Goal: Transaction & Acquisition: Purchase product/service

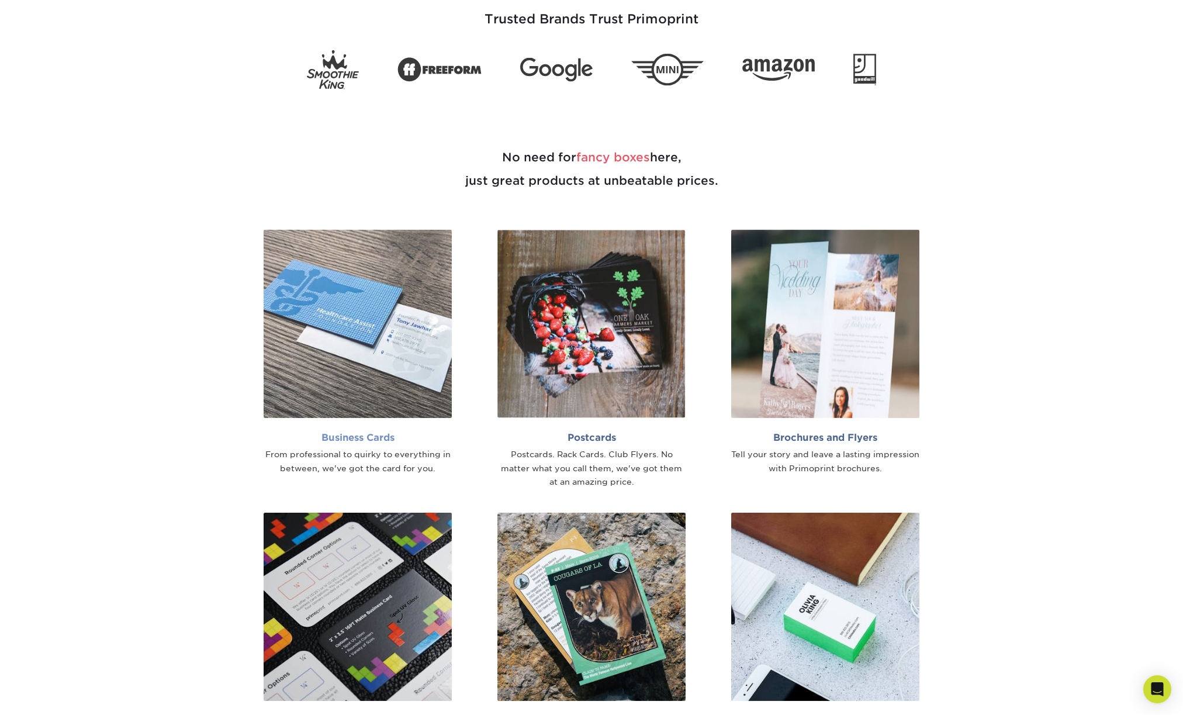
scroll to position [1267, 0]
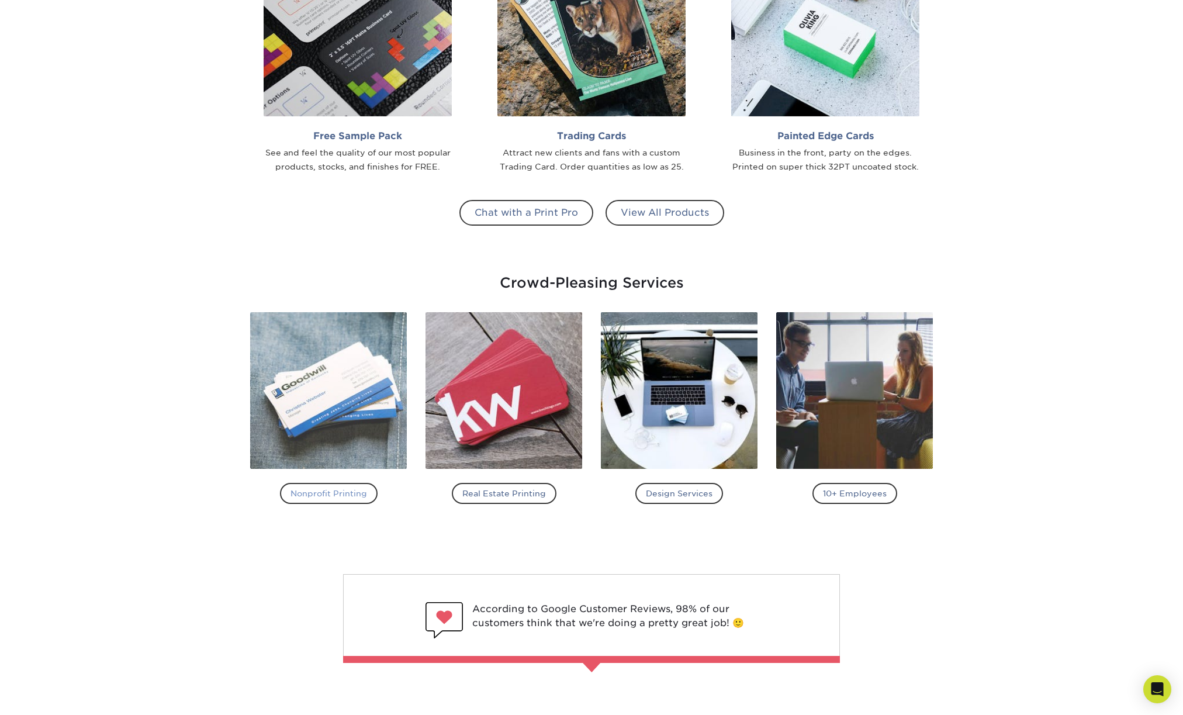
click at [342, 493] on h4 "Nonprofit Printing" at bounding box center [329, 493] width 98 height 21
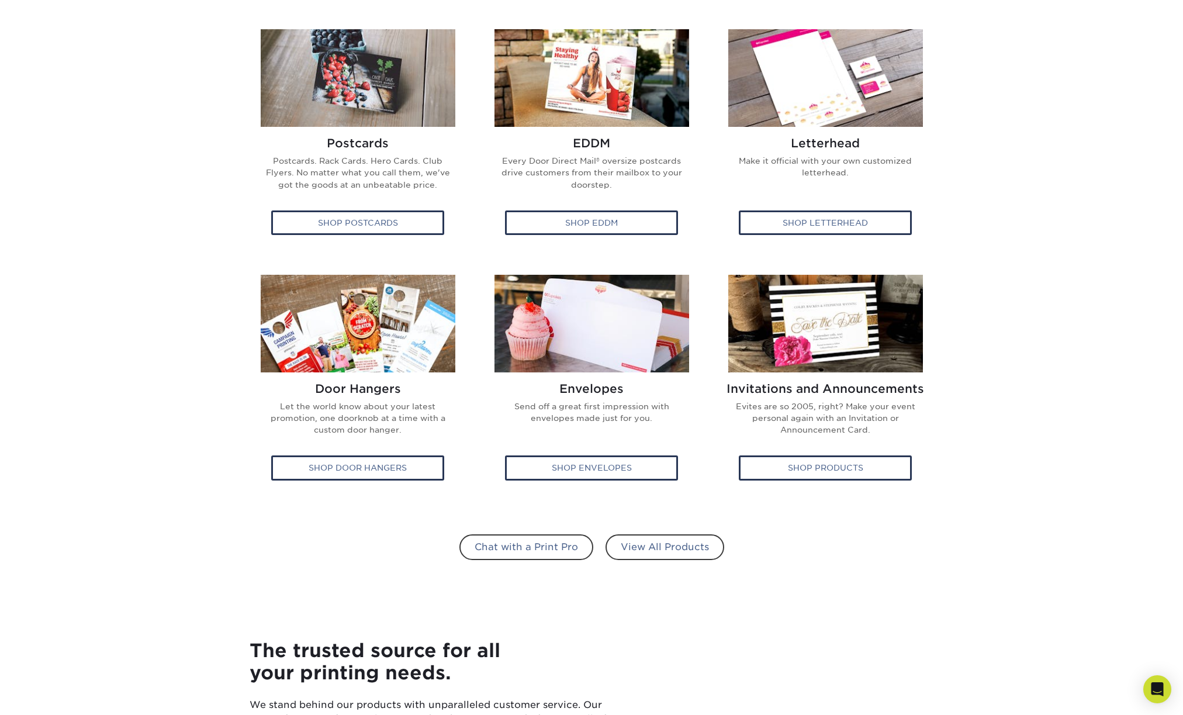
scroll to position [487, 0]
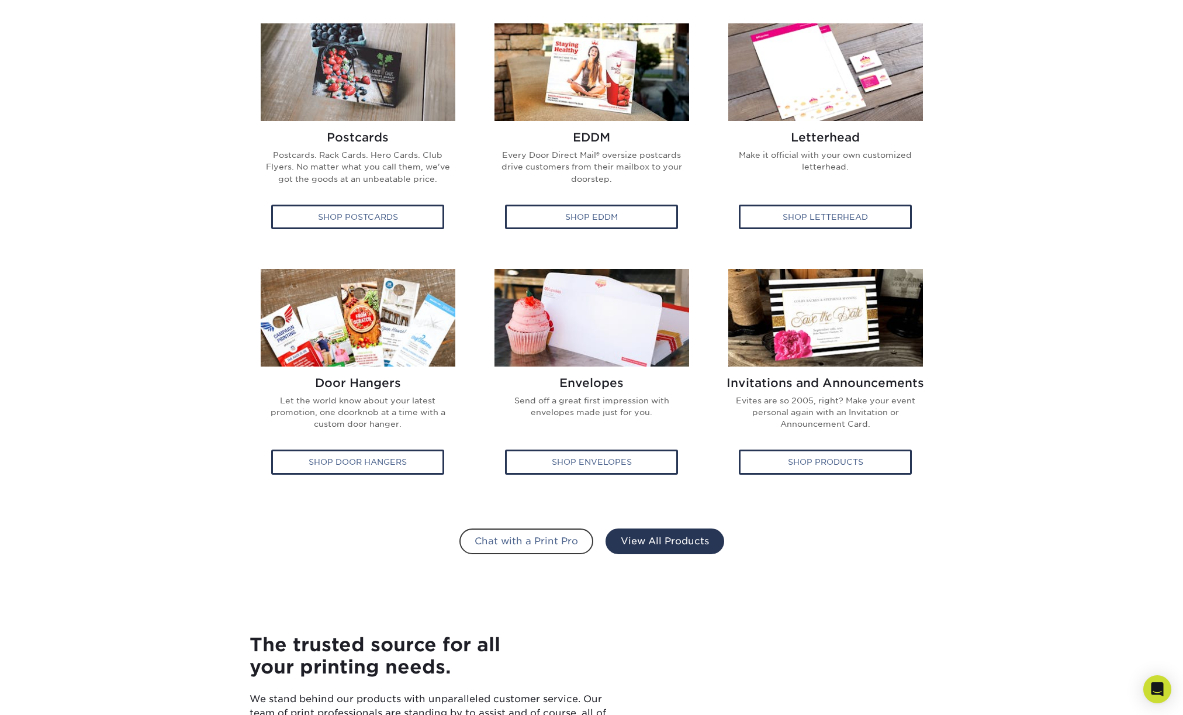
click at [670, 544] on link "View All Products" at bounding box center [665, 542] width 119 height 26
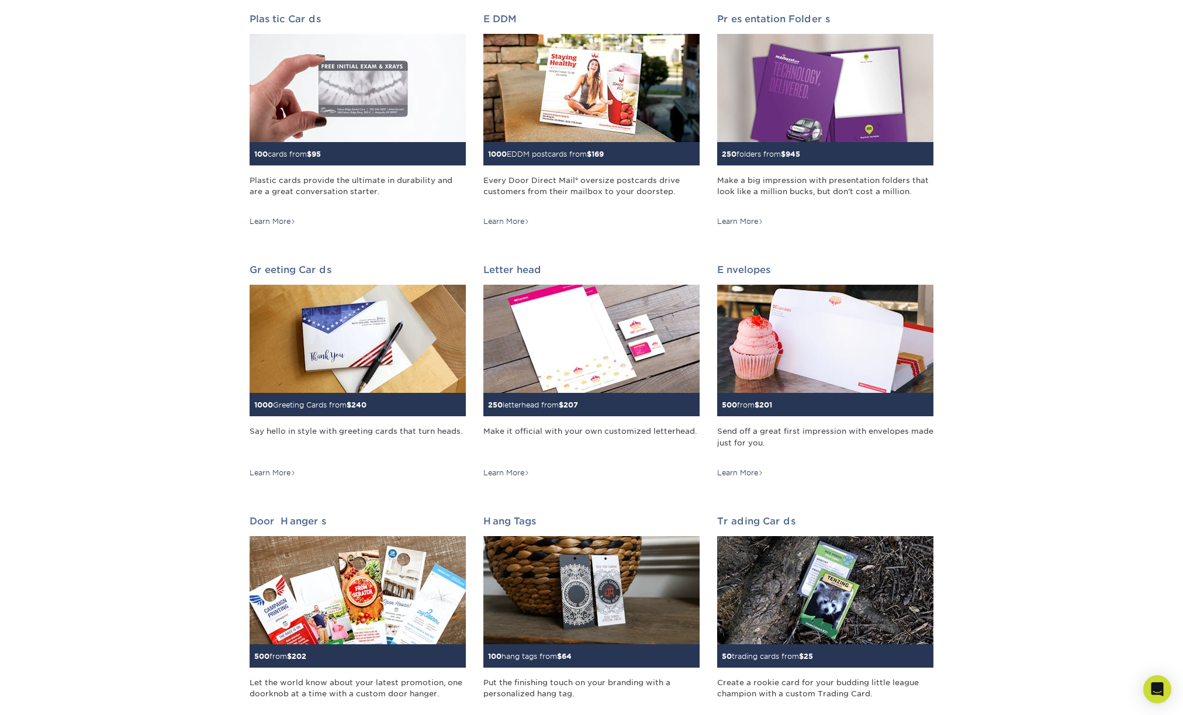
scroll to position [487, 0]
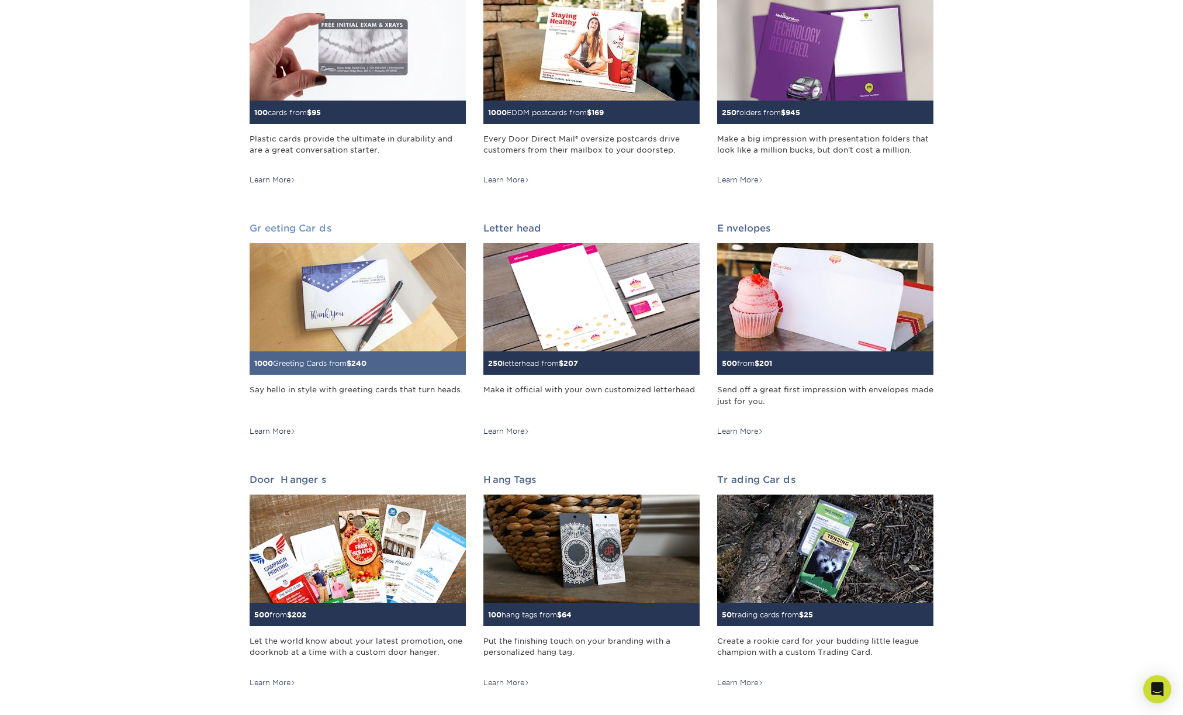
click at [350, 312] on img at bounding box center [358, 297] width 216 height 108
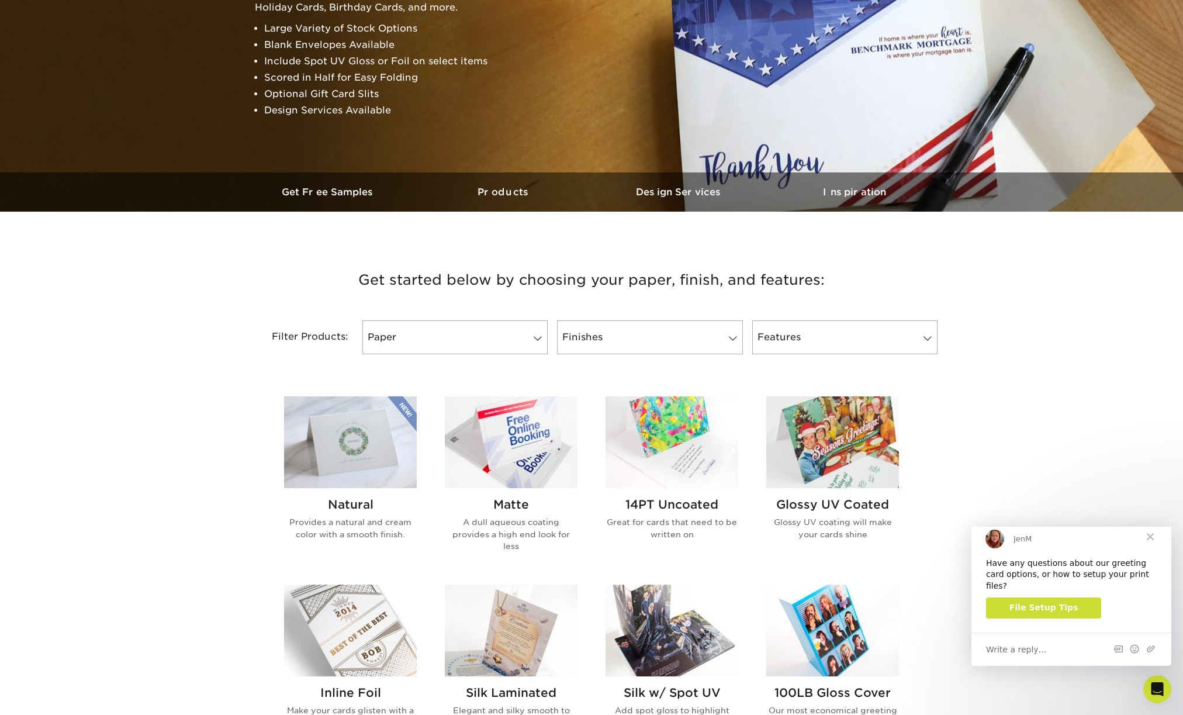
click at [1155, 550] on span "Close" at bounding box center [1151, 537] width 42 height 42
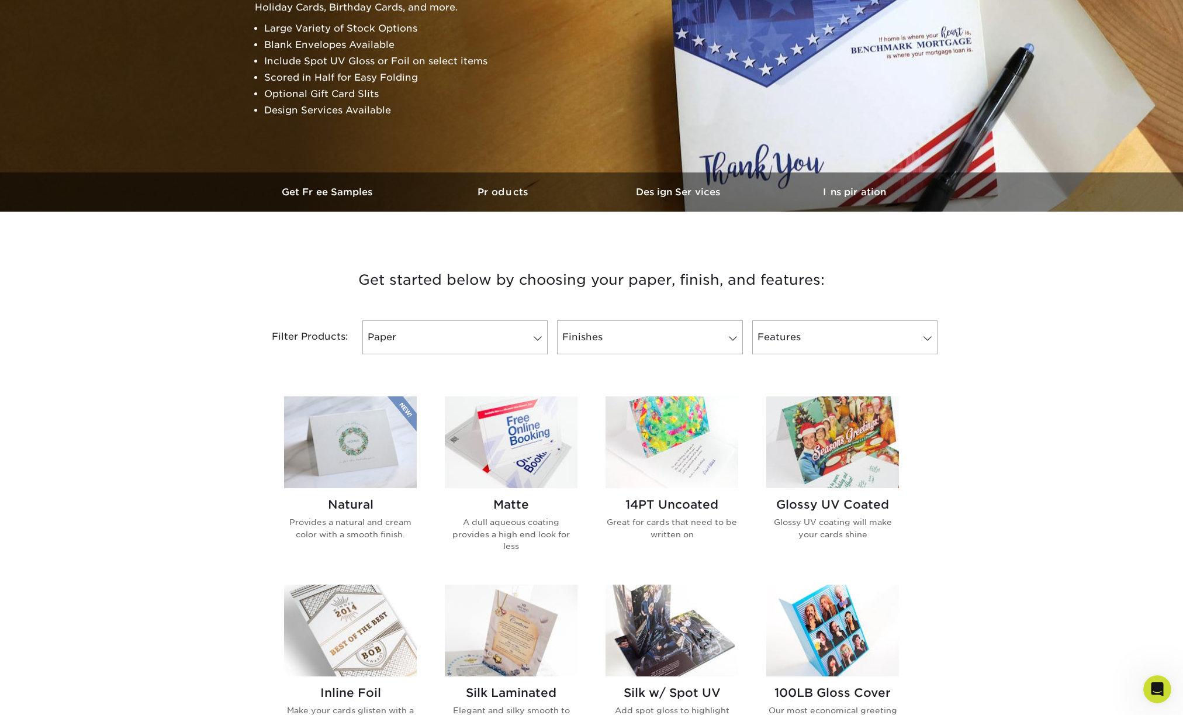
click at [1075, 257] on div "Get started below by choosing your paper, finish, and features: Filtered Matche…" at bounding box center [591, 669] width 1183 height 858
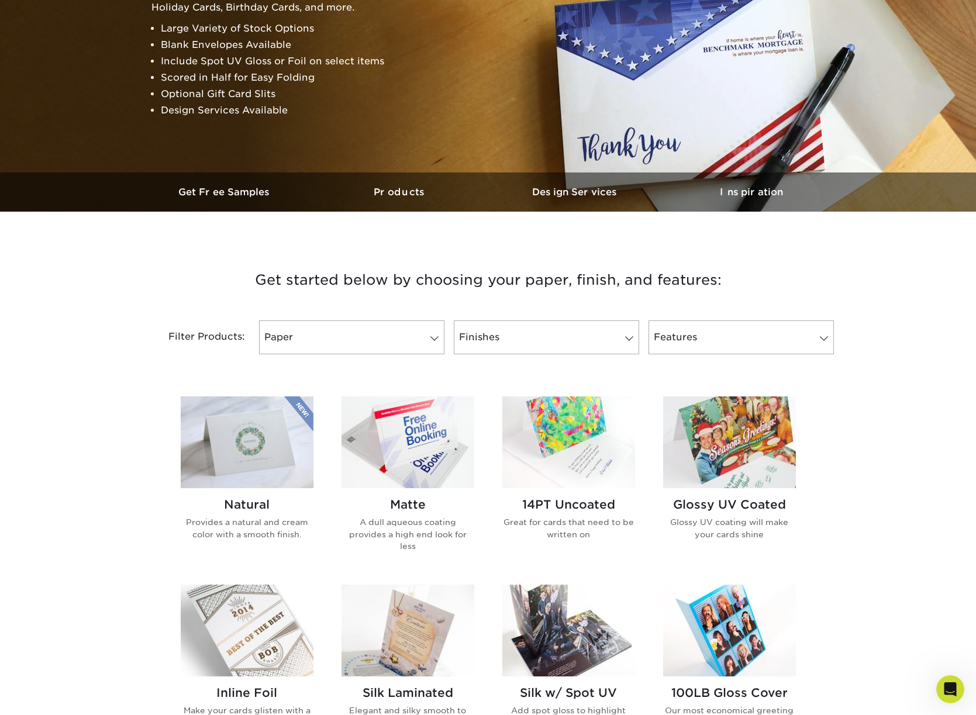
click at [903, 279] on div "Get started below by choosing your paper, finish, and features: Filtered Matche…" at bounding box center [488, 669] width 976 height 858
